Goal: Transaction & Acquisition: Purchase product/service

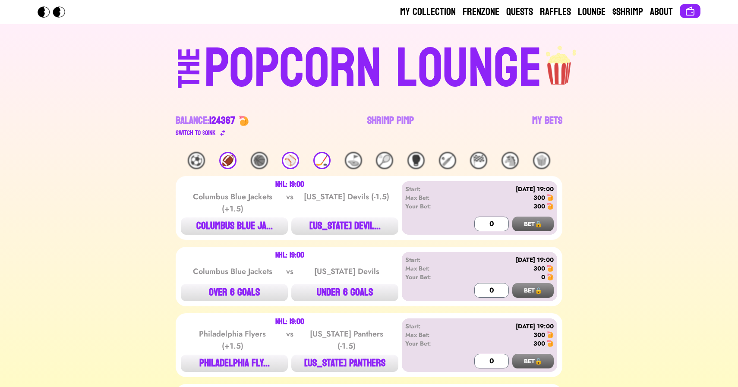
click at [381, 122] on link "Shrimp Pimp" at bounding box center [390, 126] width 47 height 24
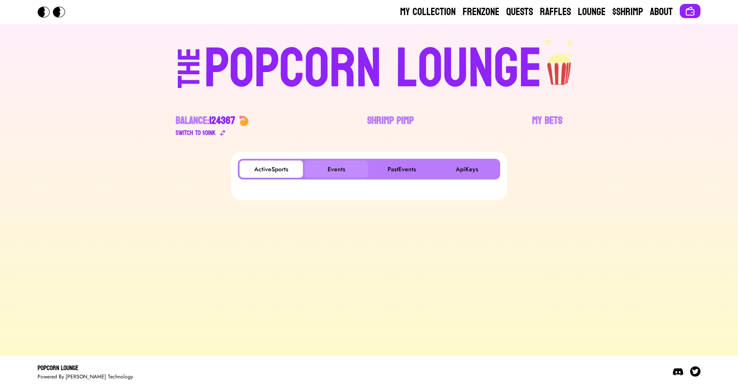
click at [331, 163] on button "Events" at bounding box center [336, 168] width 63 height 17
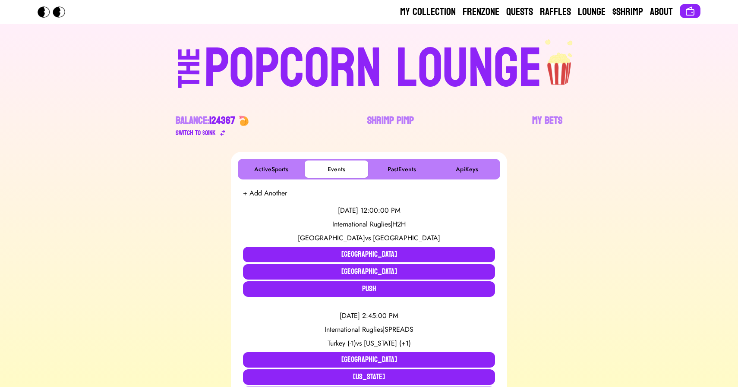
click at [256, 60] on div "POPCORN LOUNGE" at bounding box center [373, 68] width 338 height 55
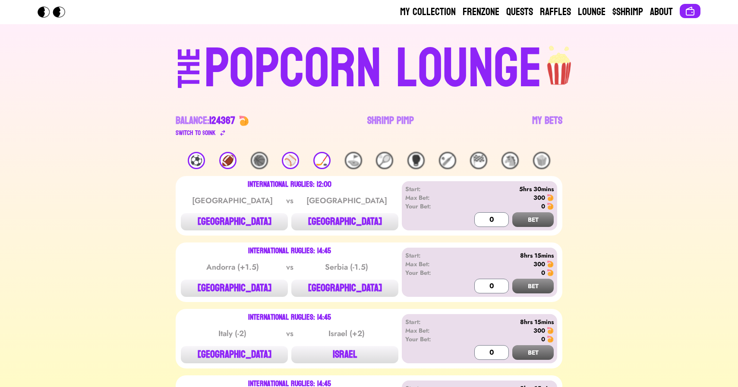
click at [198, 158] on div "⚽️" at bounding box center [196, 160] width 17 height 17
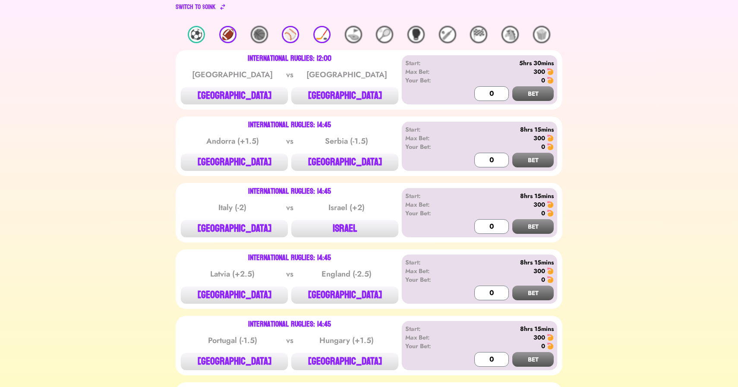
scroll to position [127, 0]
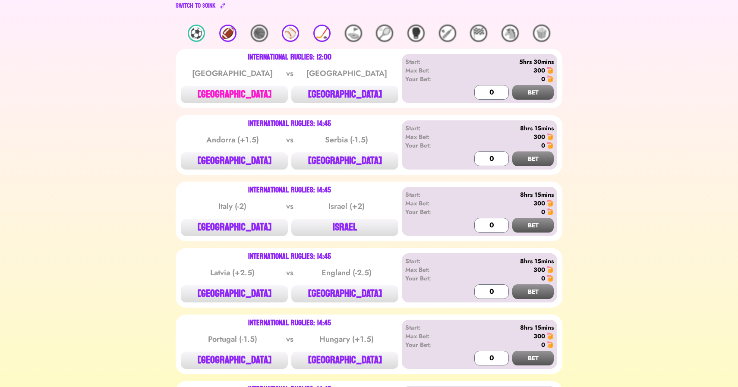
click at [225, 97] on button "[GEOGRAPHIC_DATA]" at bounding box center [234, 94] width 107 height 17
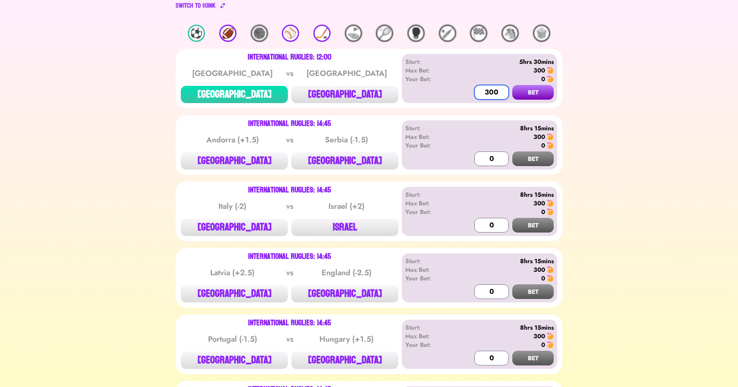
type input "300"
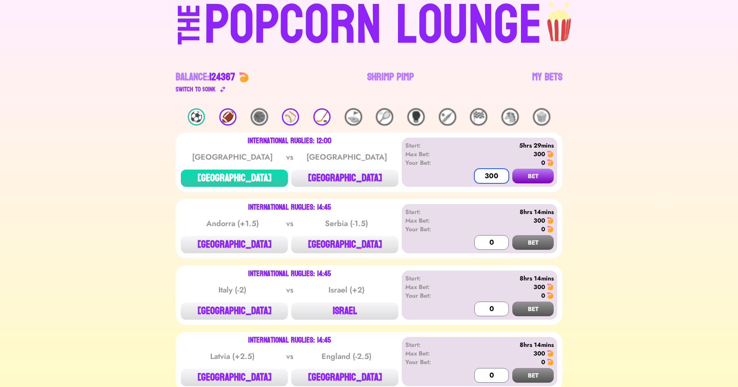
scroll to position [33, 0]
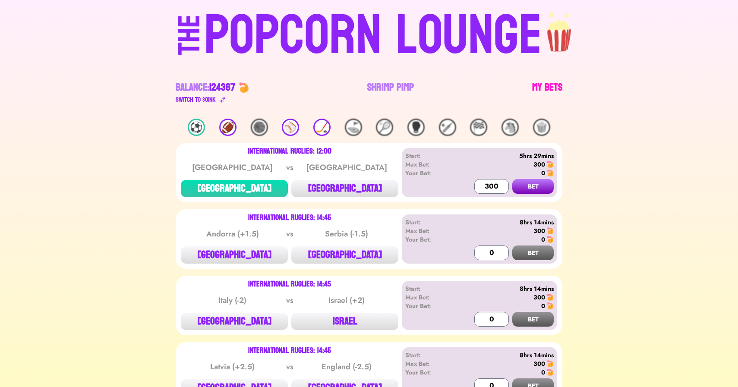
click at [548, 88] on link "My Bets" at bounding box center [547, 93] width 30 height 24
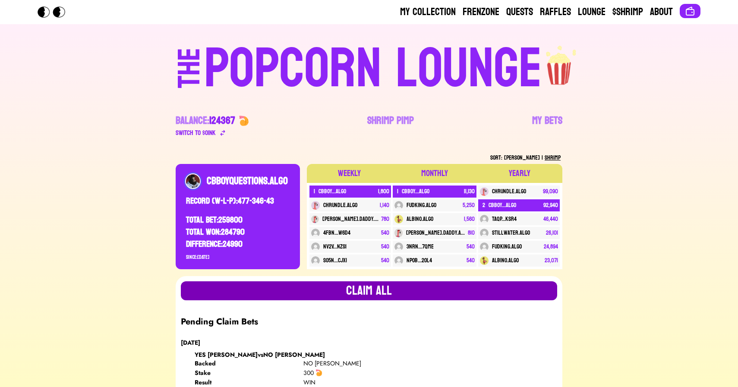
click at [384, 291] on button "Claim all" at bounding box center [369, 290] width 376 height 19
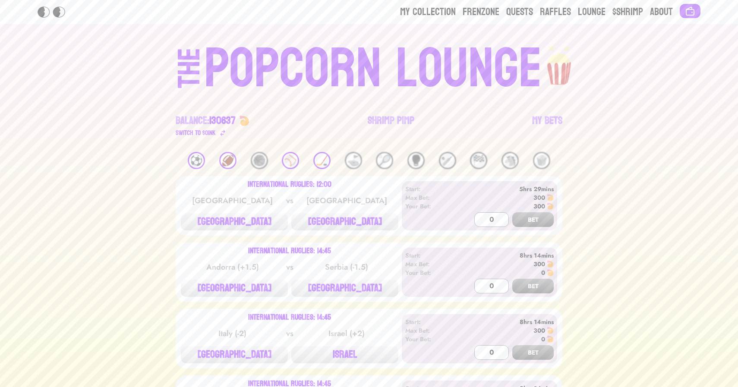
click at [198, 158] on div "⚽️" at bounding box center [196, 160] width 17 height 17
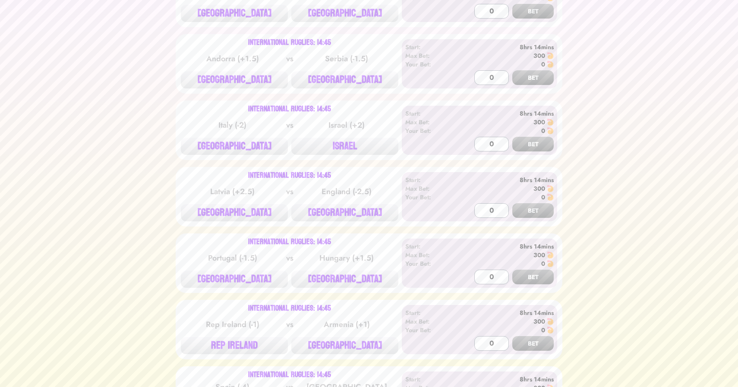
scroll to position [210, 0]
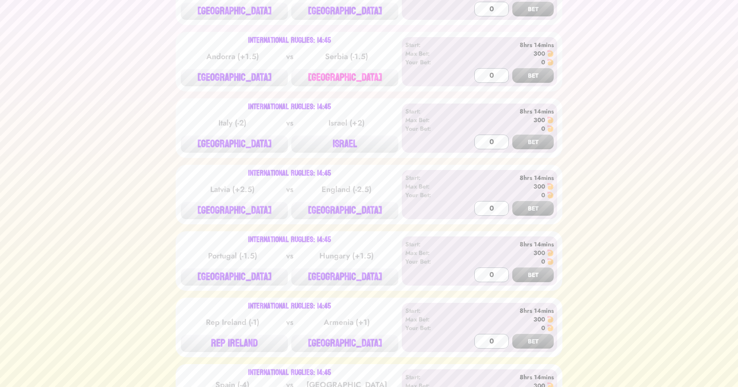
click at [330, 82] on button "[GEOGRAPHIC_DATA]" at bounding box center [344, 77] width 107 height 17
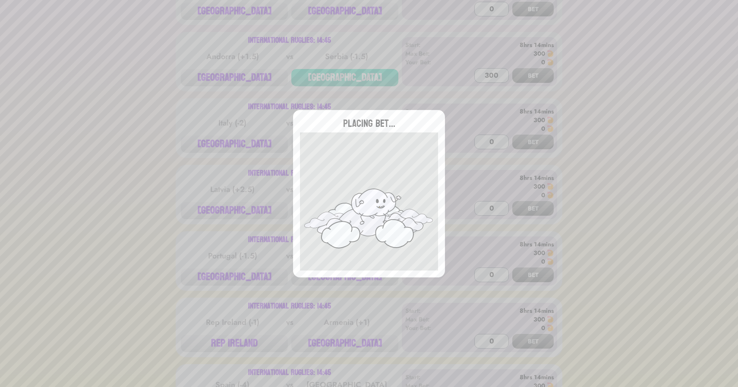
type input "0"
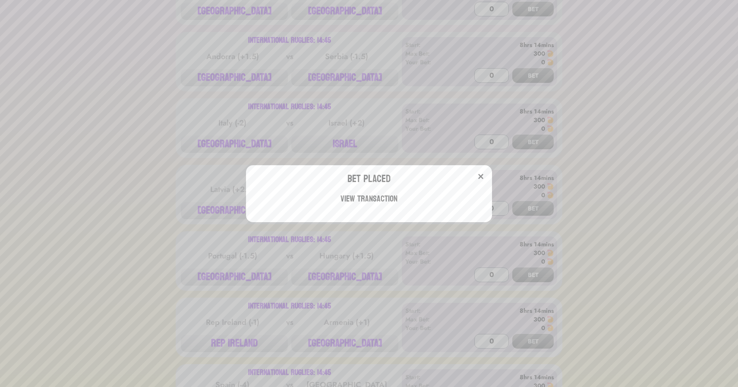
click at [230, 123] on div "Bet Placed View Transaction" at bounding box center [369, 193] width 738 height 387
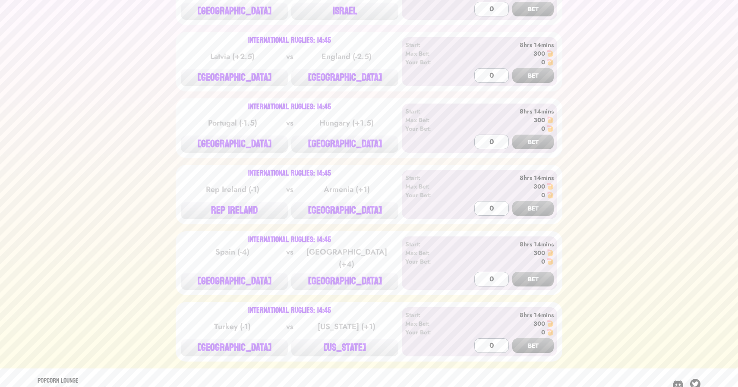
scroll to position [351, 0]
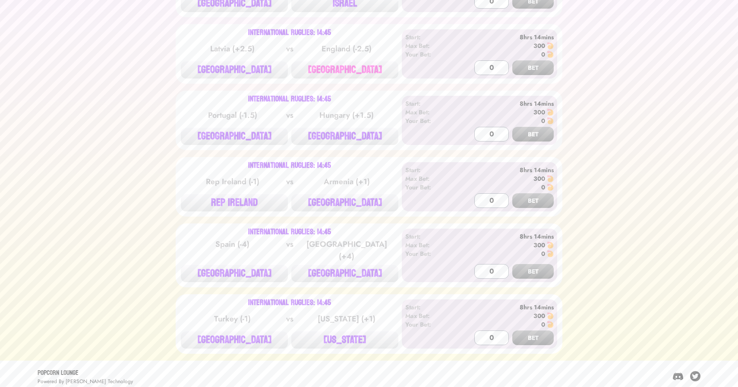
click at [351, 66] on button "[GEOGRAPHIC_DATA]" at bounding box center [344, 69] width 107 height 17
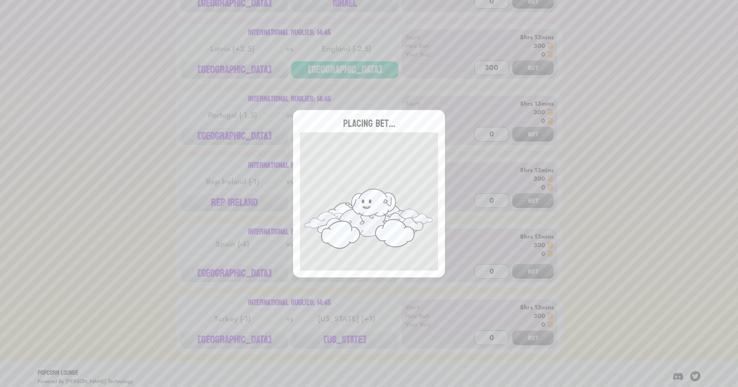
type input "0"
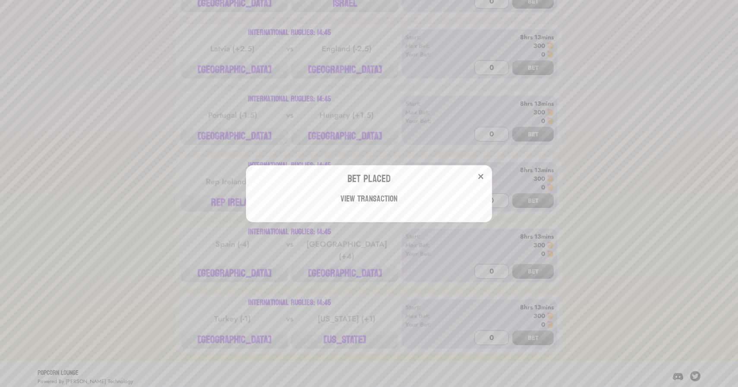
click at [148, 216] on div "Bet Placed View Transaction" at bounding box center [369, 193] width 738 height 387
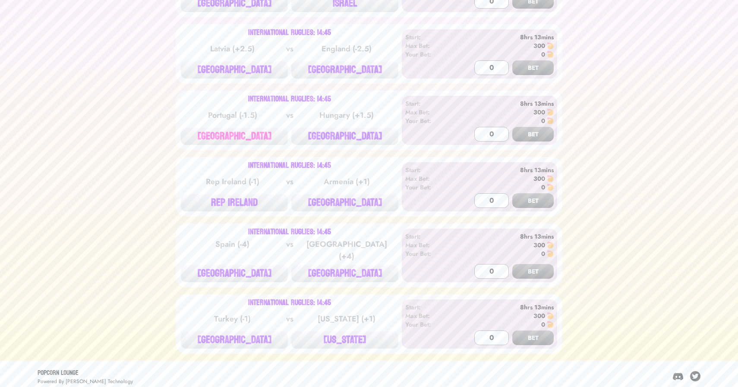
click at [233, 135] on button "[GEOGRAPHIC_DATA]" at bounding box center [234, 136] width 107 height 17
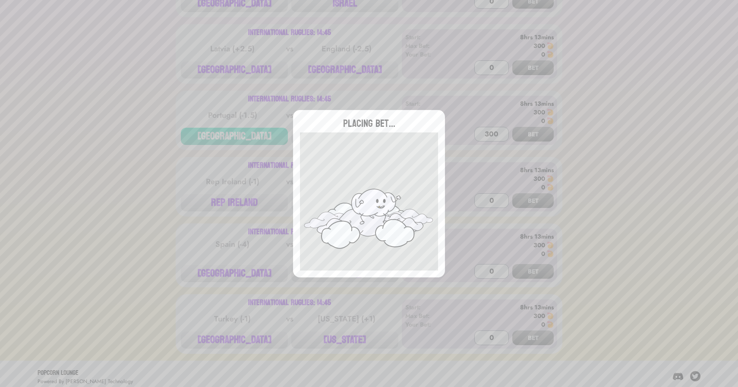
type input "0"
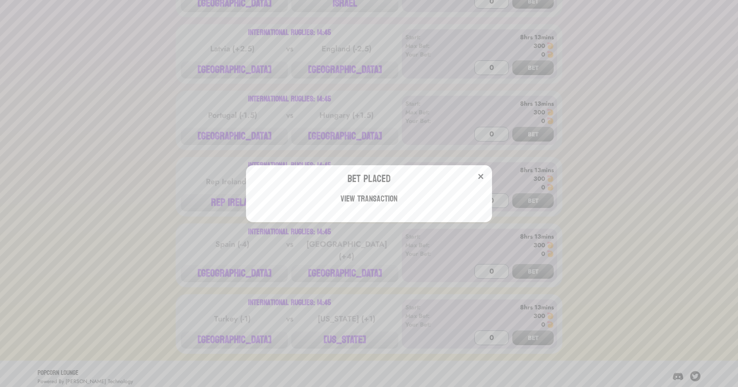
click at [144, 210] on div "Bet Placed View Transaction" at bounding box center [369, 193] width 738 height 387
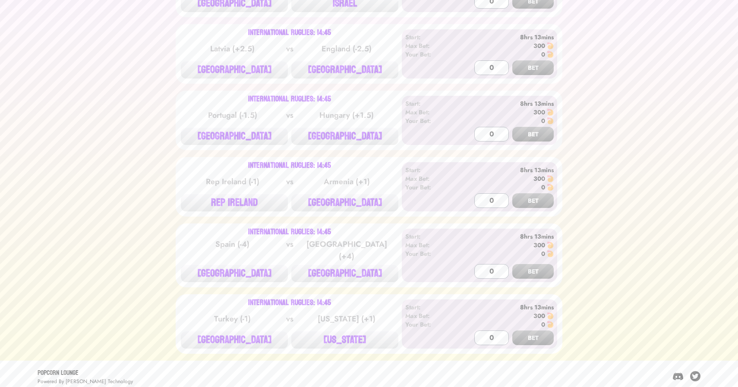
scroll to position [0, 0]
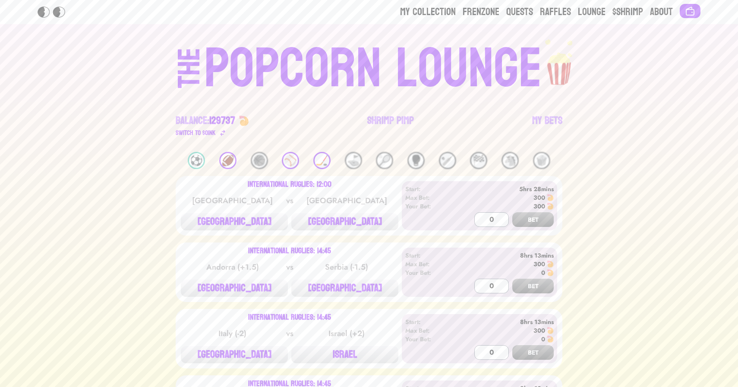
click at [325, 154] on div "🏒" at bounding box center [321, 160] width 17 height 17
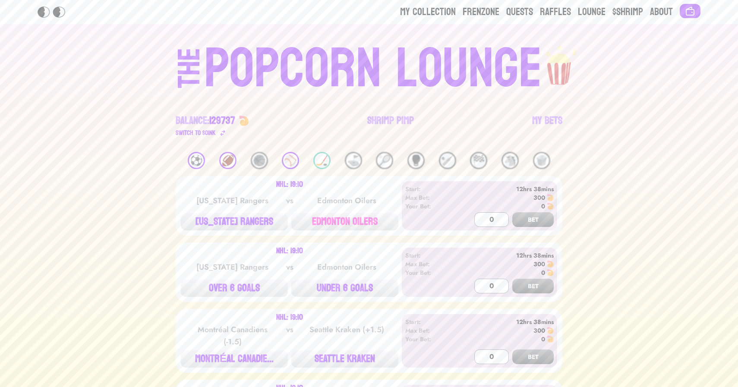
click at [339, 227] on button "EDMONTON OILERS" at bounding box center [344, 221] width 107 height 17
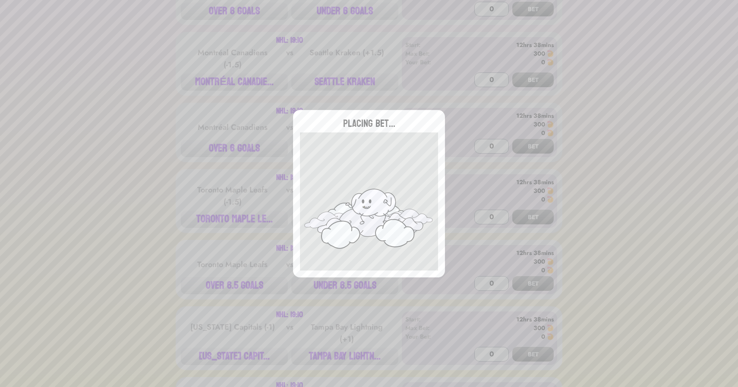
scroll to position [280, 0]
type input "0"
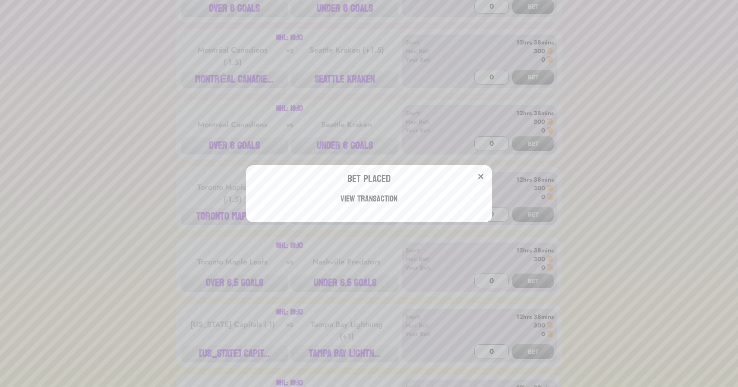
click at [350, 76] on div "Bet Placed View Transaction" at bounding box center [369, 193] width 738 height 387
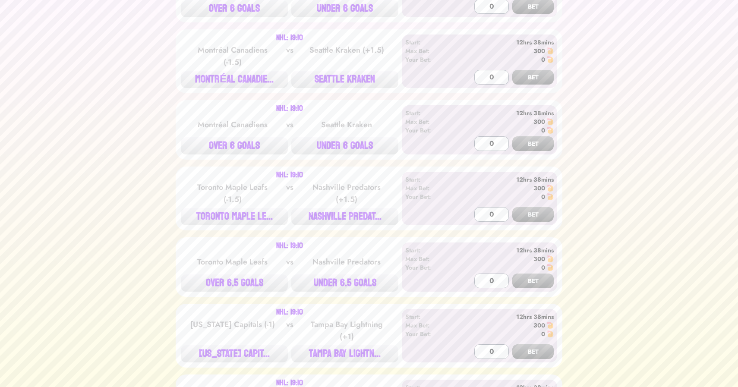
click at [350, 76] on button "SEATTLE KRAKEN" at bounding box center [344, 79] width 107 height 17
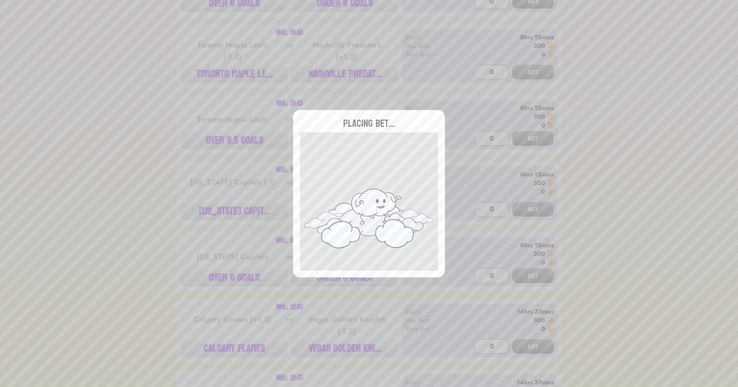
scroll to position [424, 0]
type input "0"
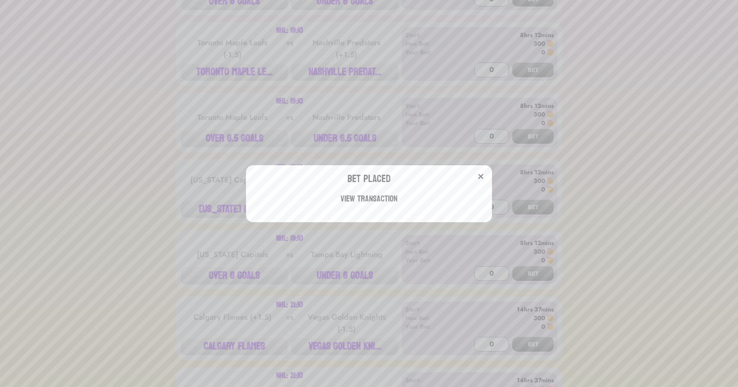
click at [344, 76] on div "Bet Placed View Transaction" at bounding box center [369, 193] width 738 height 387
click at [344, 76] on button "NASHVILLE PREDAT..." at bounding box center [344, 71] width 107 height 17
type input "300"
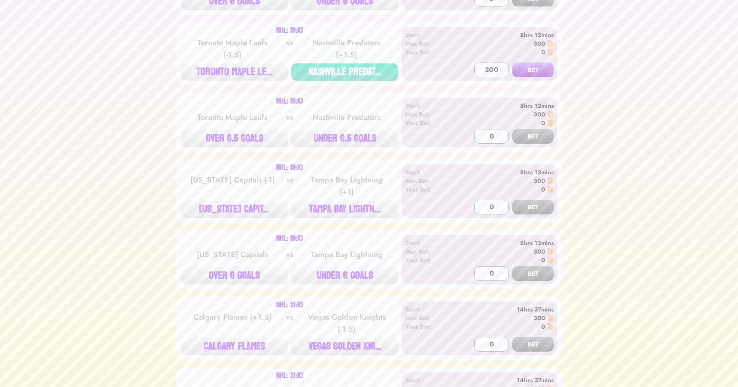
click at [512, 63] on button "BET" at bounding box center [532, 70] width 41 height 15
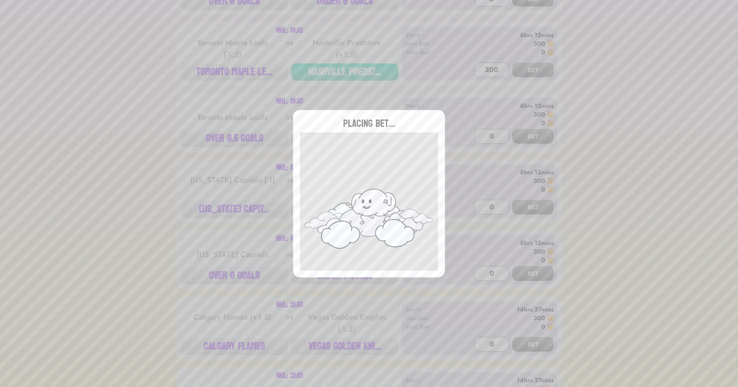
type input "0"
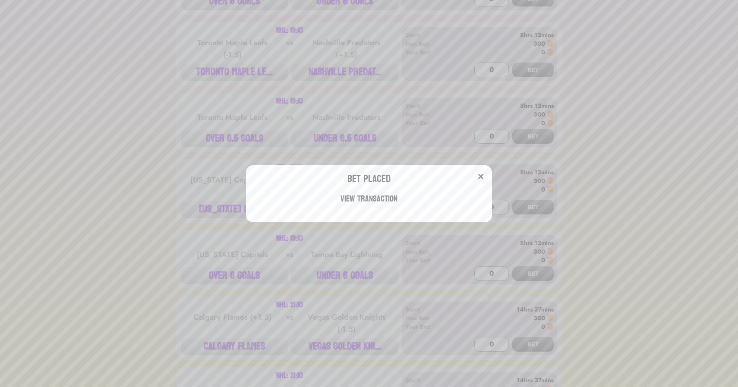
click at [161, 184] on div "Bet Placed View Transaction" at bounding box center [369, 193] width 738 height 387
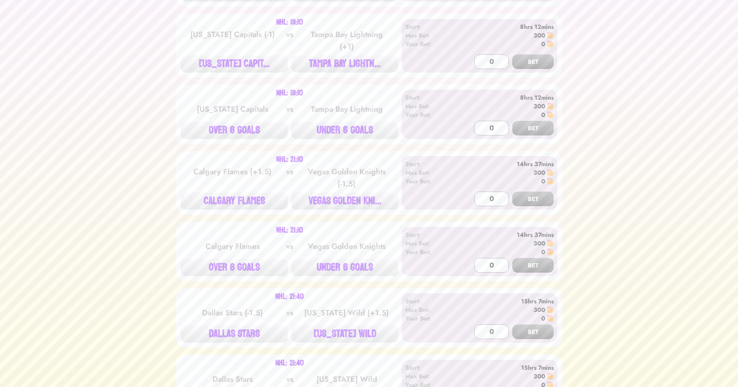
scroll to position [572, 0]
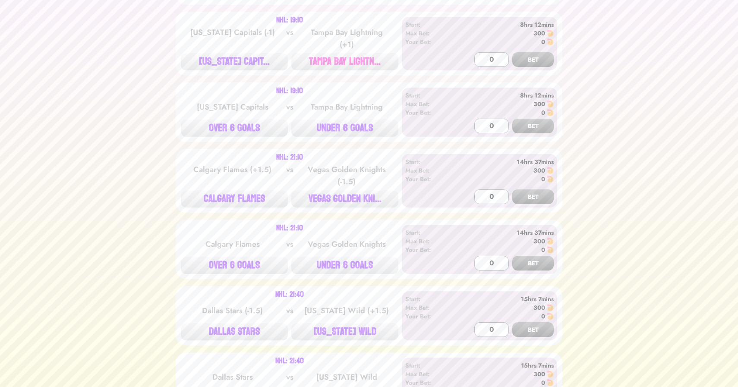
click at [345, 65] on button "TAMPA BAY LIGHTN..." at bounding box center [344, 61] width 107 height 17
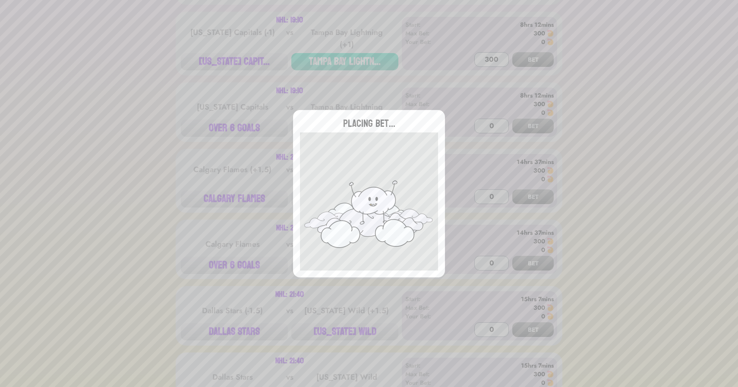
type input "0"
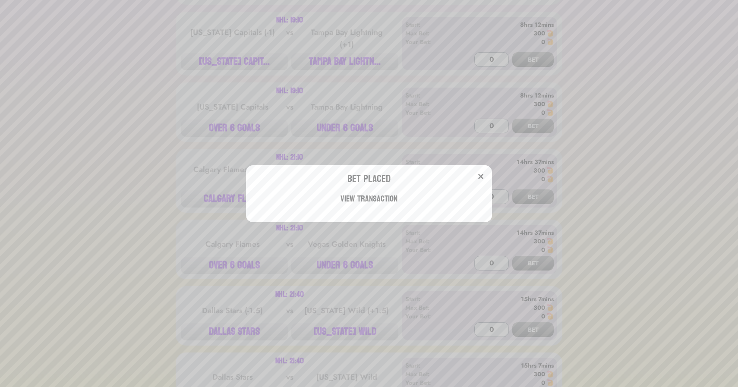
click at [265, 119] on div "Bet Placed View Transaction" at bounding box center [369, 193] width 738 height 387
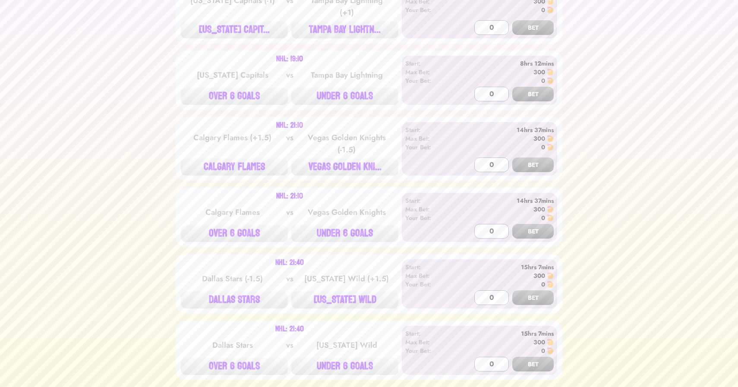
scroll to position [663, 0]
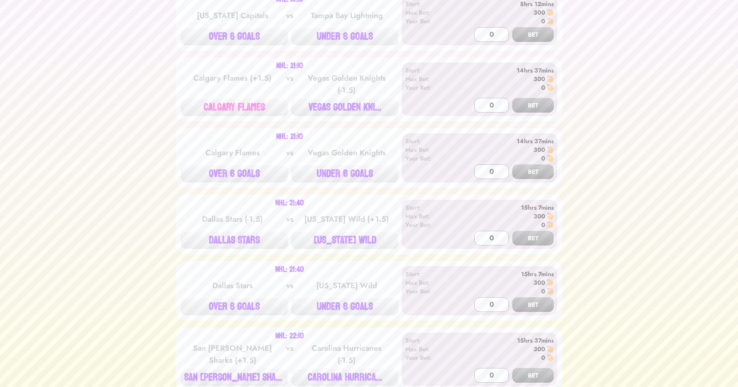
click at [255, 110] on button "CALGARY FLAMES" at bounding box center [234, 107] width 107 height 17
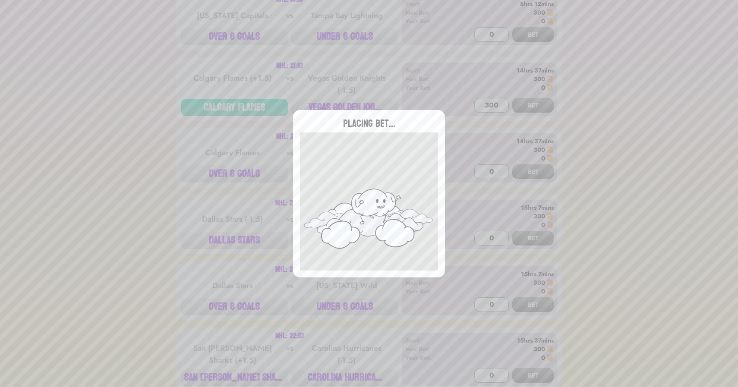
type input "0"
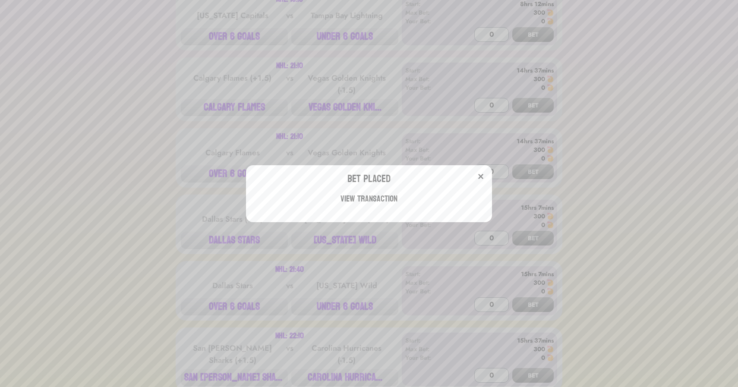
click at [332, 117] on div "Bet Placed View Transaction" at bounding box center [369, 193] width 738 height 387
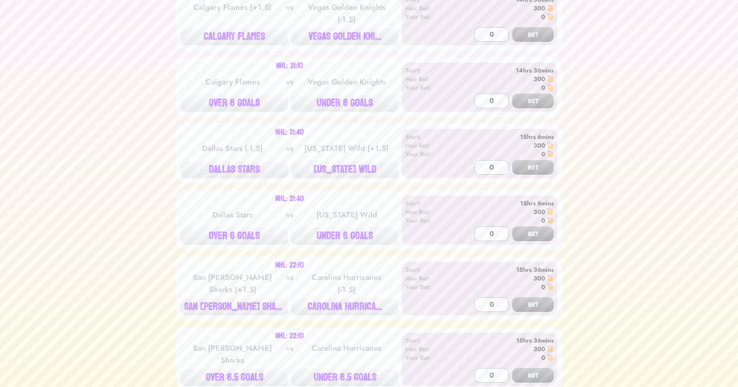
scroll to position [760, 0]
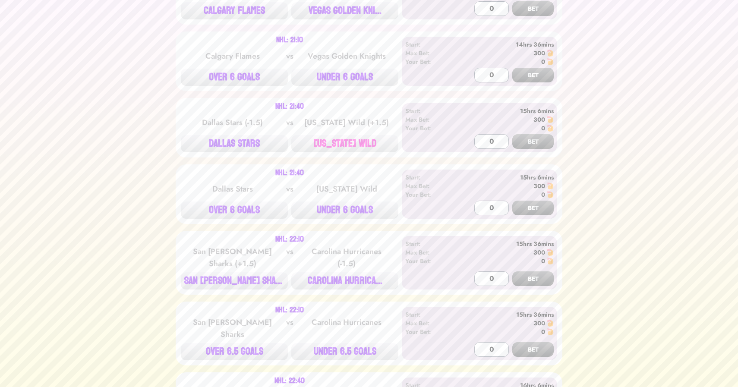
click at [352, 143] on button "[US_STATE] WILD" at bounding box center [344, 143] width 107 height 17
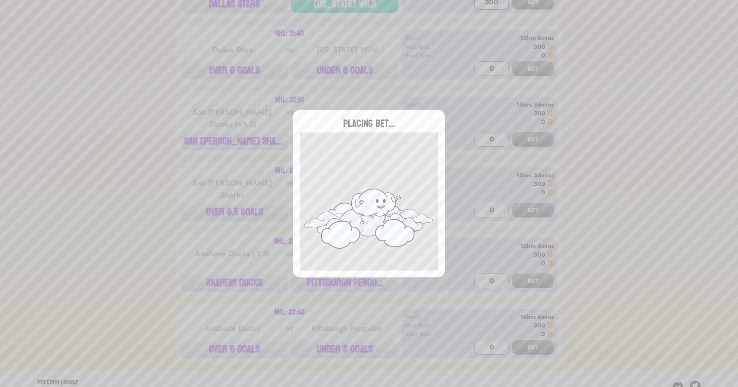
scroll to position [908, 0]
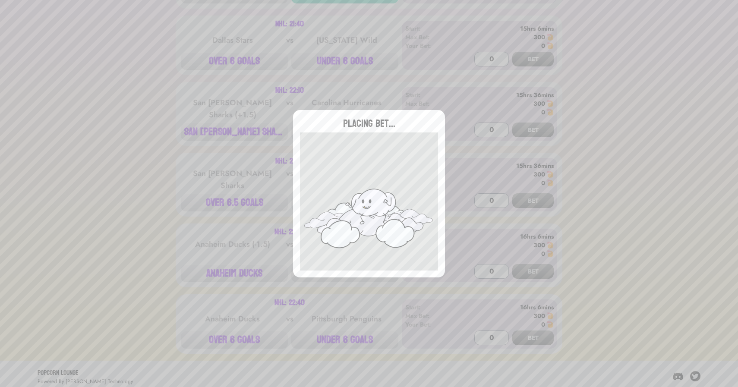
type input "0"
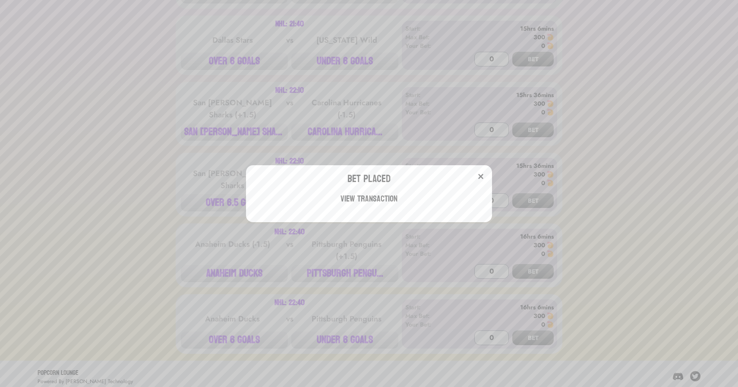
click at [221, 105] on div "Bet Placed View Transaction" at bounding box center [369, 193] width 738 height 387
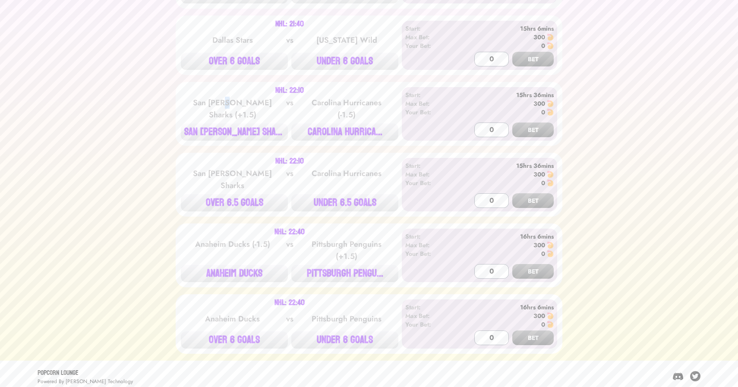
click at [221, 105] on div "San [PERSON_NAME] Sharks (+1.5)" at bounding box center [232, 109] width 87 height 24
click at [338, 265] on button "PITTSBURGH PENGU..." at bounding box center [344, 273] width 107 height 17
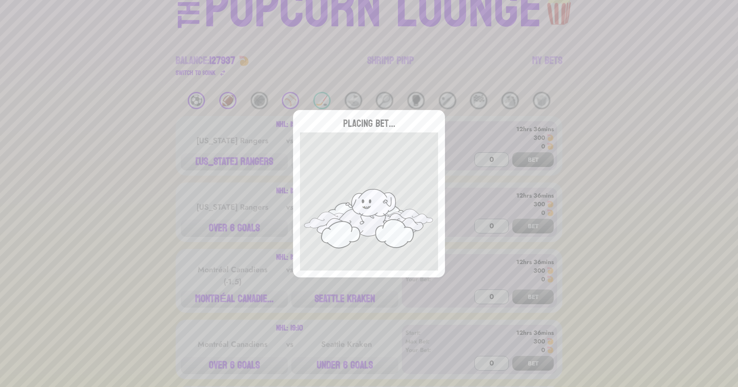
scroll to position [64, 0]
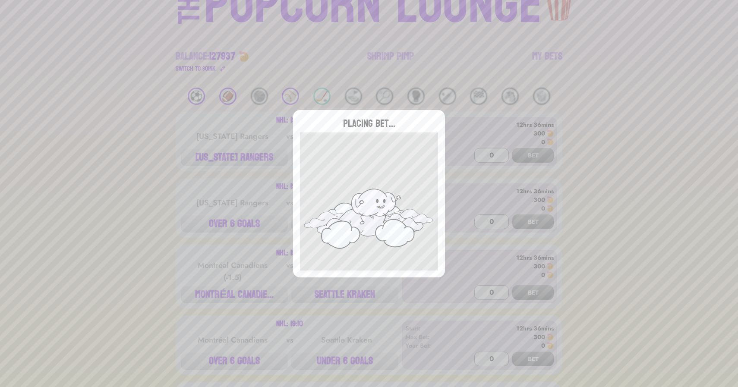
type input "0"
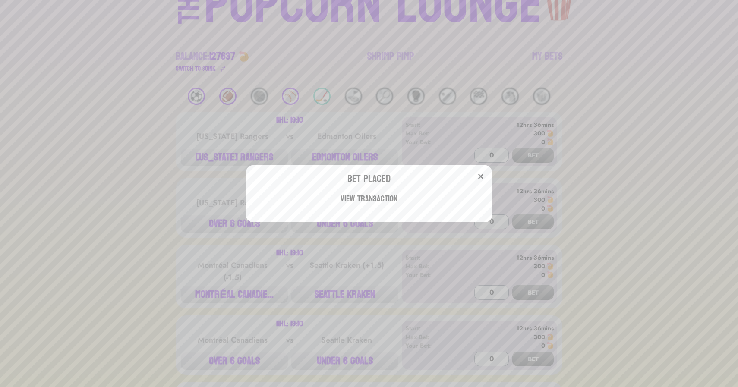
click at [291, 81] on div "Bet Placed View Transaction" at bounding box center [369, 193] width 738 height 387
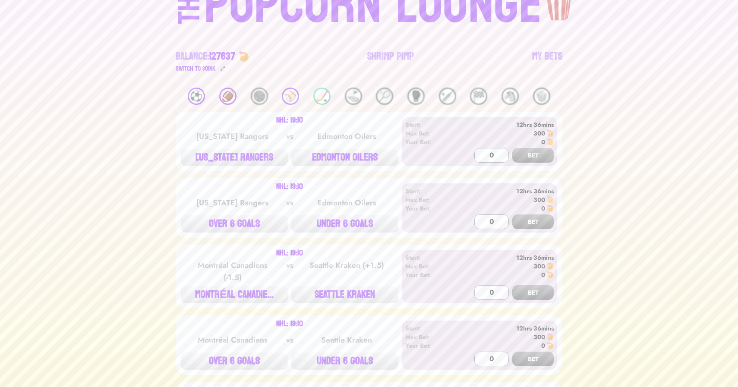
click at [291, 93] on div "⚾️" at bounding box center [290, 96] width 17 height 17
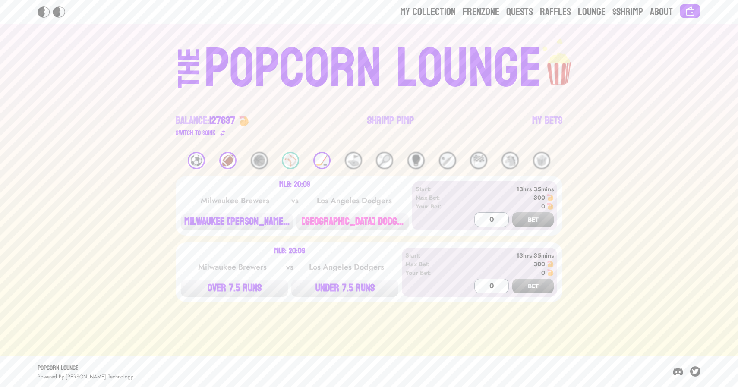
click at [324, 223] on button "[GEOGRAPHIC_DATA] DODG..." at bounding box center [352, 221] width 112 height 17
type input "300"
click at [512, 212] on button "BET" at bounding box center [532, 219] width 41 height 15
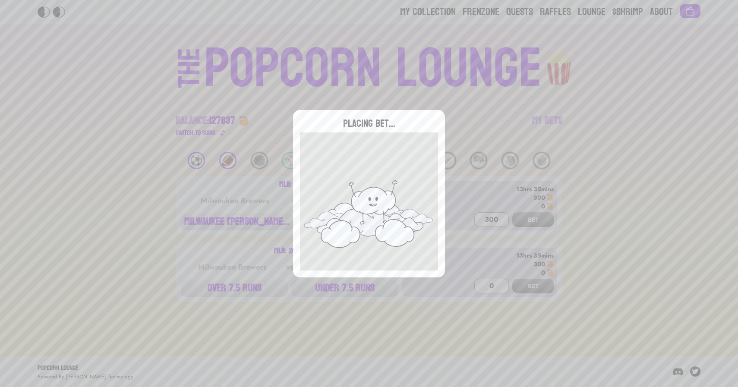
type input "0"
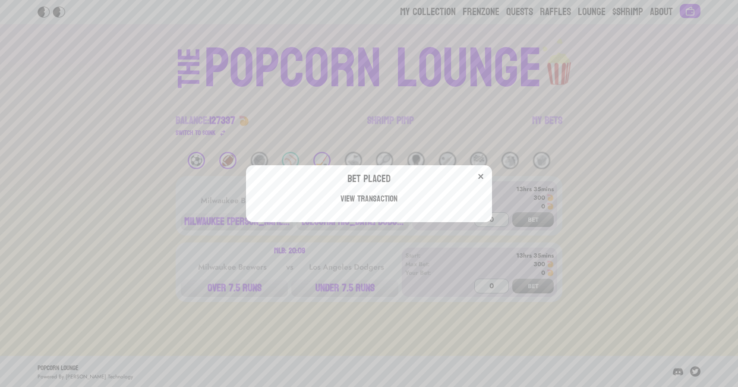
click at [295, 83] on div "Bet Placed View Transaction" at bounding box center [369, 193] width 738 height 387
